Goal: Find specific page/section

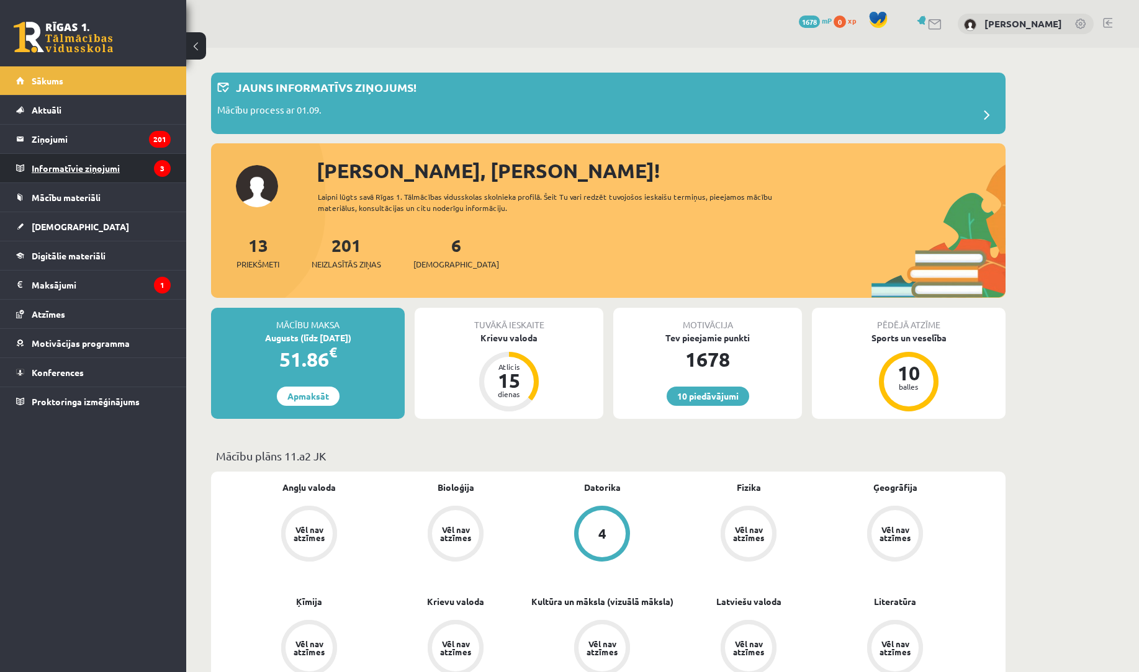
click at [63, 172] on legend "Informatīvie ziņojumi 3" at bounding box center [101, 168] width 139 height 29
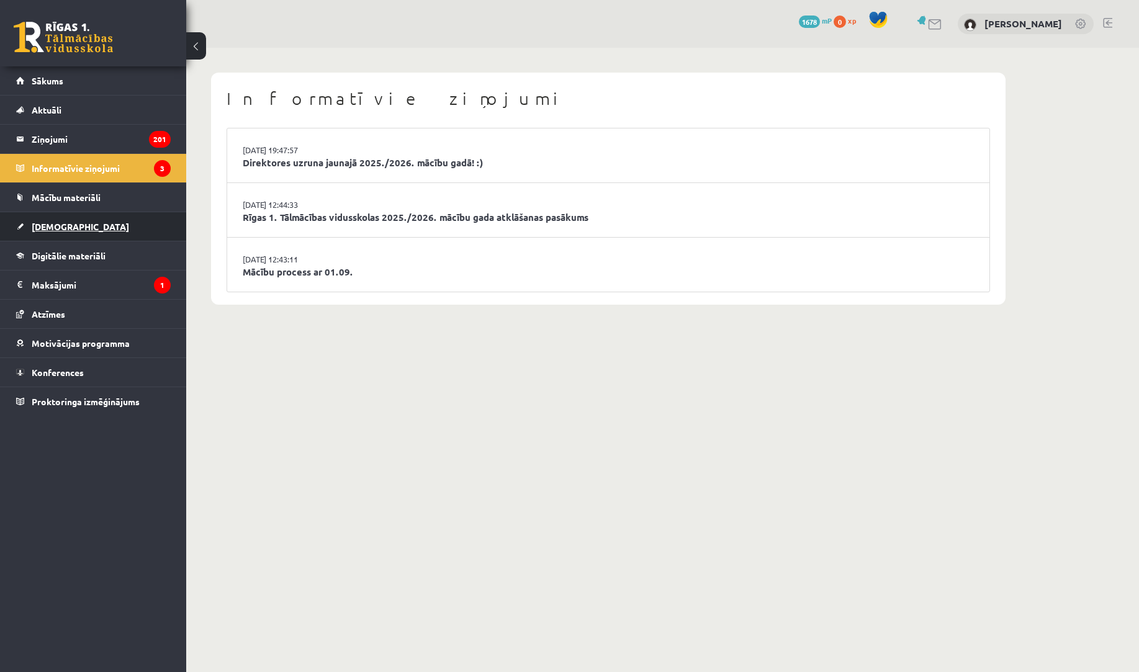
click at [66, 228] on span "[DEMOGRAPHIC_DATA]" at bounding box center [80, 226] width 97 height 11
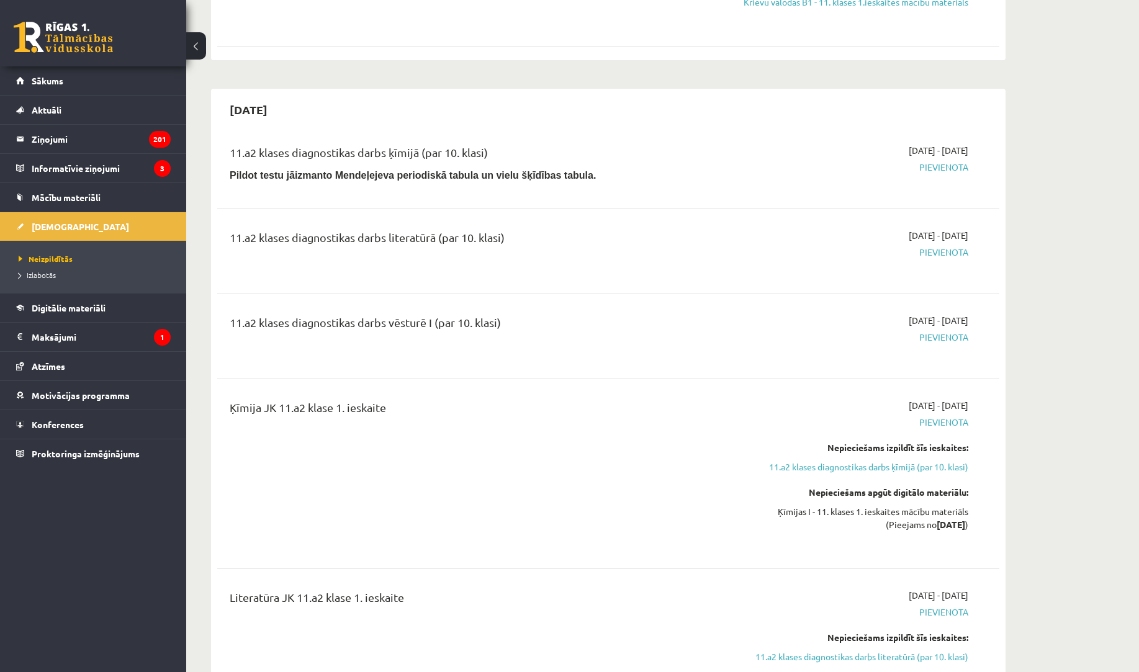
scroll to position [903, 0]
click at [71, 336] on legend "Maksājumi 1" at bounding box center [101, 337] width 139 height 29
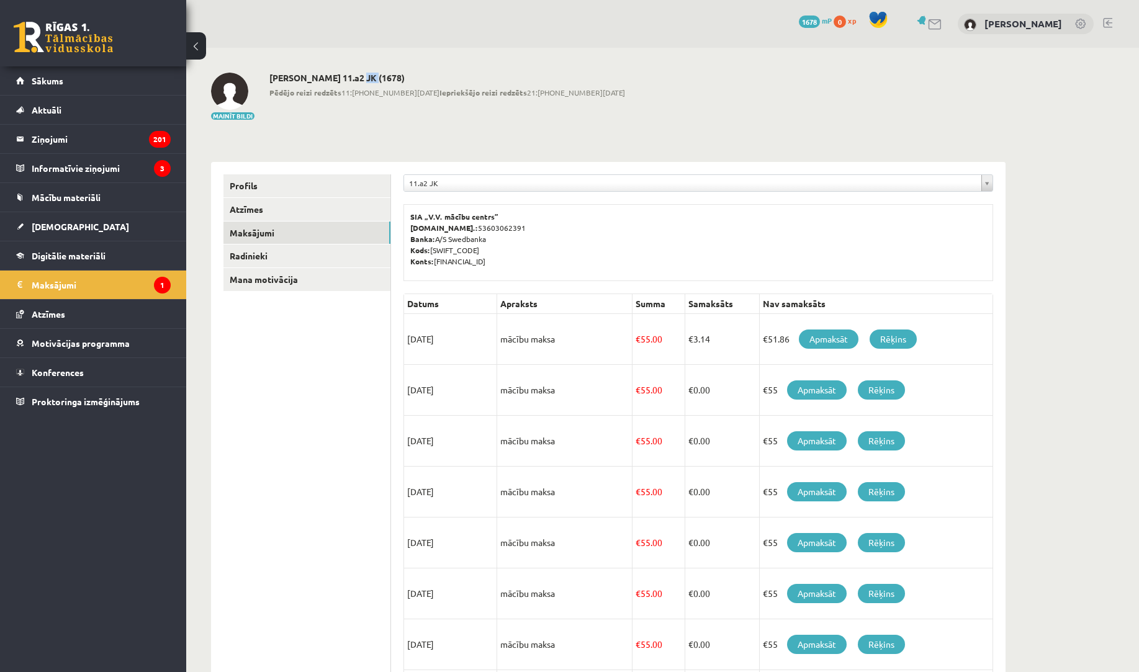
drag, startPoint x: 351, startPoint y: 79, endPoint x: 363, endPoint y: 79, distance: 11.2
click at [362, 79] on h2 "[PERSON_NAME] 11.a2 JK (1678)" at bounding box center [447, 78] width 356 height 11
click at [361, 93] on span "Pēdējo reizi redzēts 11:[PHONE_NUMBER][DATE] Iepriekšējo reizi redzēts 21:[PHON…" at bounding box center [447, 92] width 356 height 11
